Goal: Check status

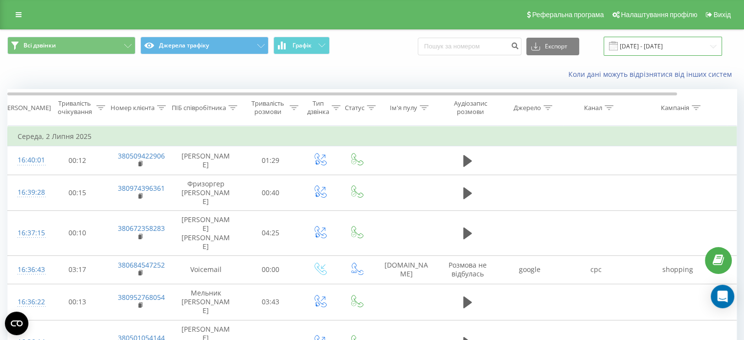
click at [640, 48] on input "[DATE] - [DATE]" at bounding box center [663, 46] width 118 height 19
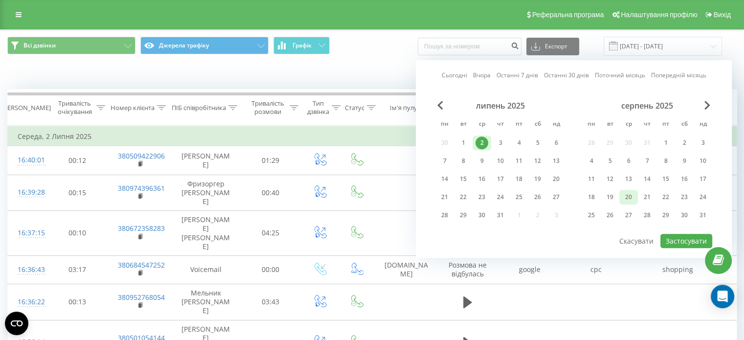
click at [627, 197] on div "20" at bounding box center [628, 197] width 13 height 13
click at [646, 195] on div "21" at bounding box center [647, 197] width 13 height 13
click at [675, 238] on button "Застосувати" at bounding box center [687, 241] width 52 height 14
type input "[DATE] - [DATE]"
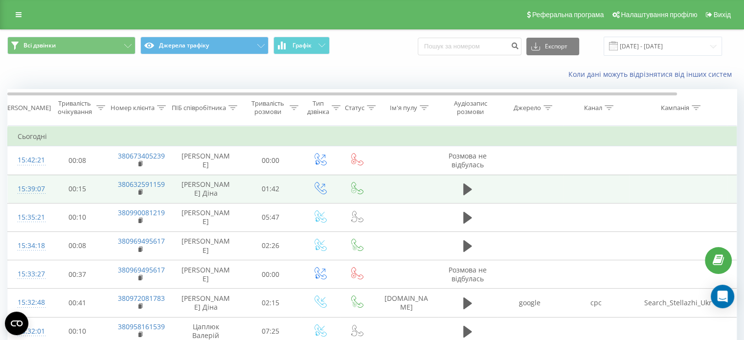
click at [469, 197] on span at bounding box center [467, 193] width 15 height 9
click at [467, 189] on icon at bounding box center [467, 190] width 9 height 12
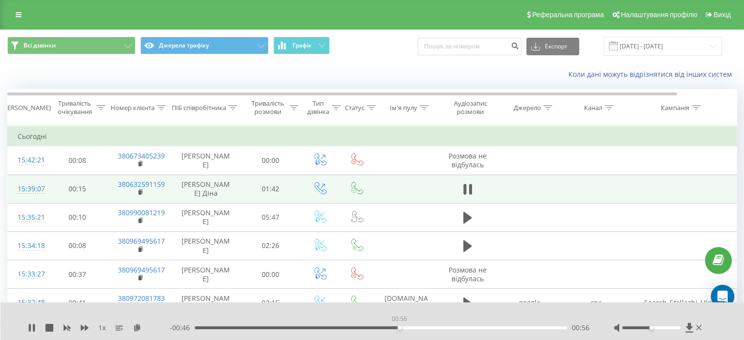
click at [399, 328] on div "00:56" at bounding box center [381, 327] width 372 height 3
click at [430, 329] on div "01:04" at bounding box center [381, 327] width 372 height 3
click at [448, 328] on div "01:05" at bounding box center [381, 327] width 372 height 3
click at [472, 328] on div "01:16" at bounding box center [381, 327] width 372 height 3
click at [489, 330] on div "- 00:24 01:18 01:18" at bounding box center [380, 328] width 420 height 10
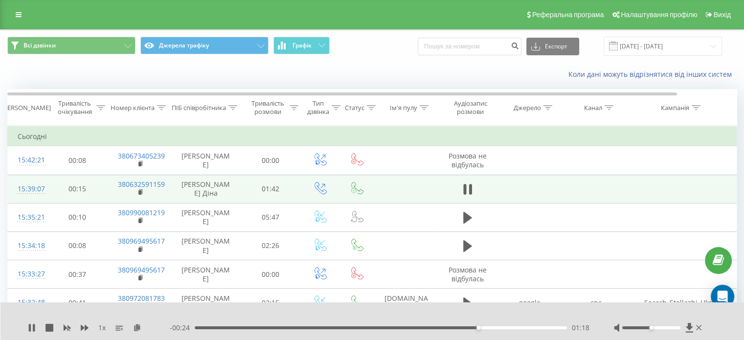
click at [492, 326] on div "01:18" at bounding box center [381, 327] width 372 height 3
click at [33, 328] on icon at bounding box center [34, 328] width 2 height 8
click at [494, 328] on div "01:26" at bounding box center [381, 327] width 372 height 3
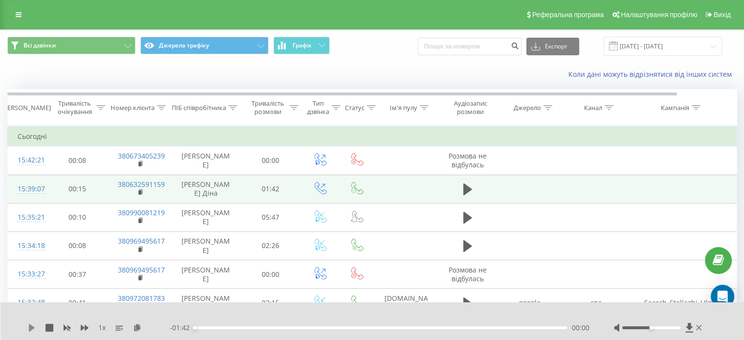
click at [33, 327] on icon at bounding box center [32, 328] width 6 height 8
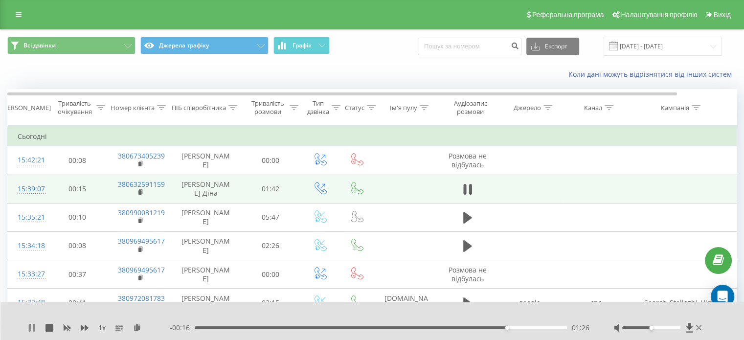
click at [34, 328] on icon at bounding box center [34, 328] width 2 height 8
